Goal: Navigation & Orientation: Find specific page/section

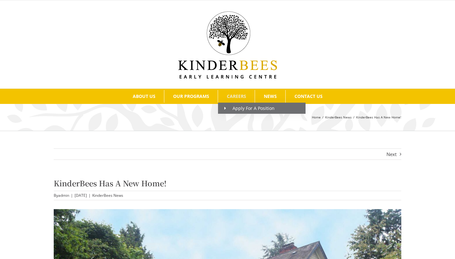
click at [239, 94] on span "CAREERS" at bounding box center [236, 96] width 19 height 4
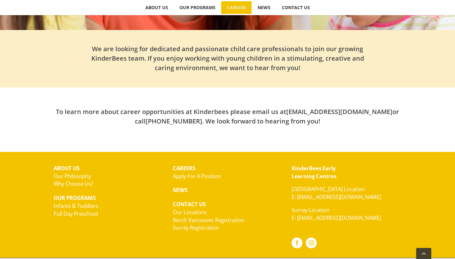
scroll to position [178, 0]
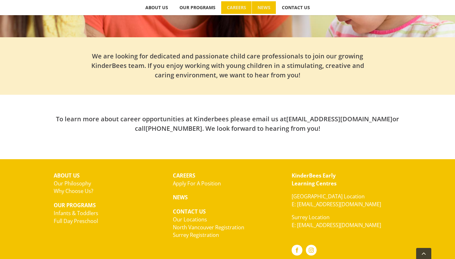
click at [267, 6] on span "NEWS" at bounding box center [264, 7] width 13 height 4
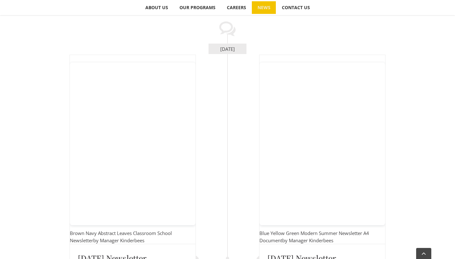
scroll to position [125, 0]
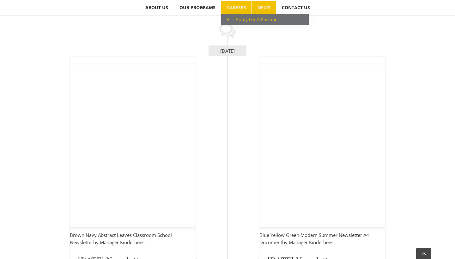
click at [231, 19] on span "Main Menu" at bounding box center [232, 19] width 8 height 7
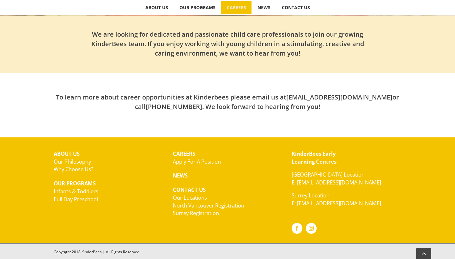
scroll to position [200, 0]
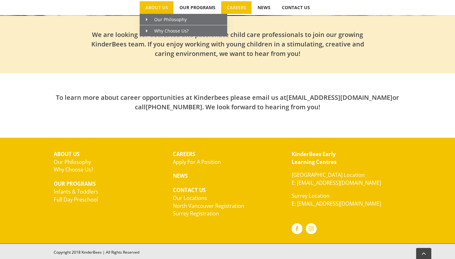
click at [159, 8] on span "ABOUT US" at bounding box center [156, 7] width 23 height 4
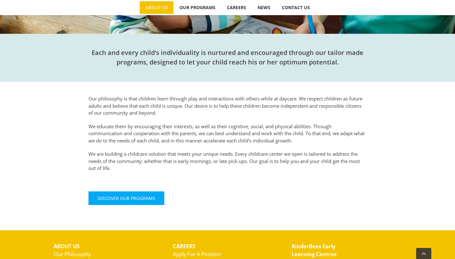
click at [182, 69] on div "Each and every child’s individuality is nurtured and encouraged through our tai…" at bounding box center [228, 55] width 348 height 42
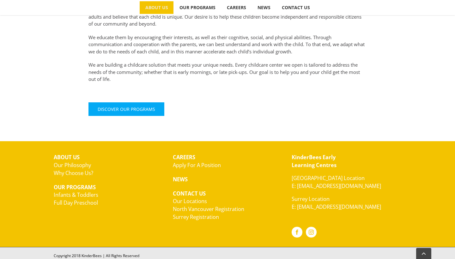
scroll to position [272, 0]
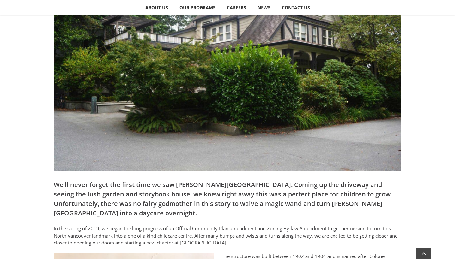
scroll to position [301, 0]
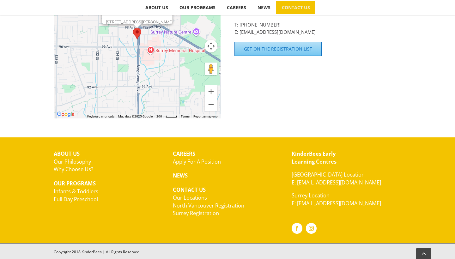
scroll to position [519, 0]
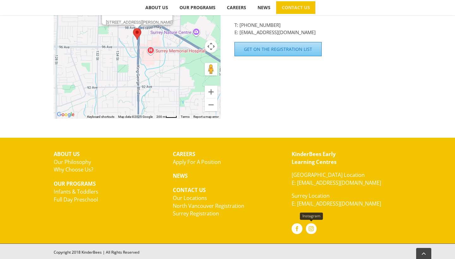
click at [310, 225] on link "Instagram" at bounding box center [311, 228] width 11 height 11
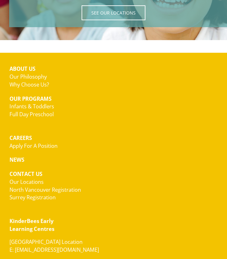
scroll to position [1814, 0]
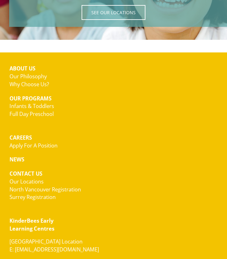
click at [45, 142] on link "Apply For A Position" at bounding box center [33, 145] width 48 height 7
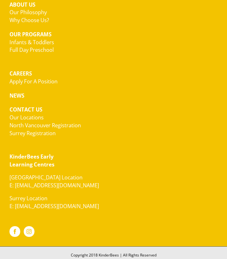
scroll to position [325, 0]
